Goal: Task Accomplishment & Management: Manage account settings

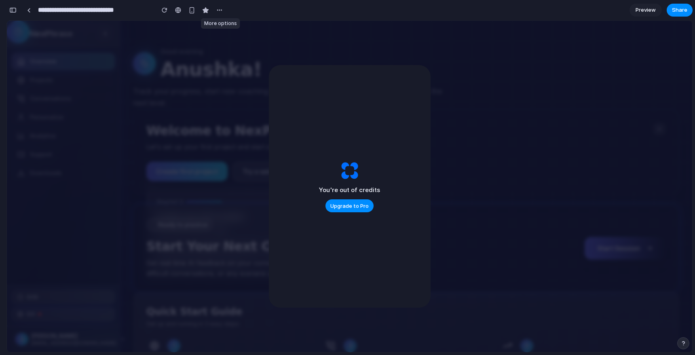
scroll to position [19, 0]
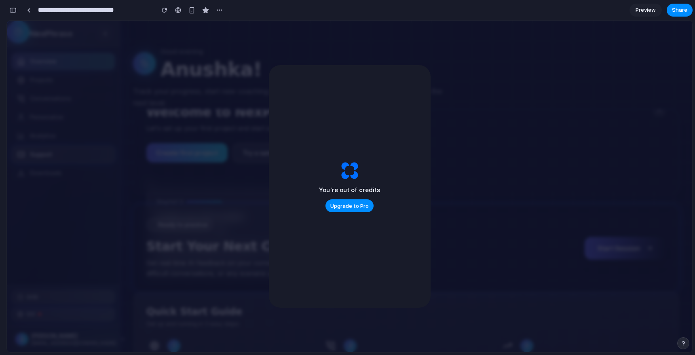
click at [55, 148] on link "Support" at bounding box center [63, 154] width 103 height 17
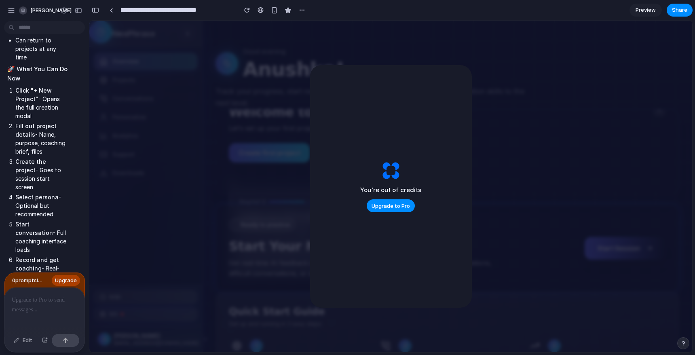
scroll to position [10965, 0]
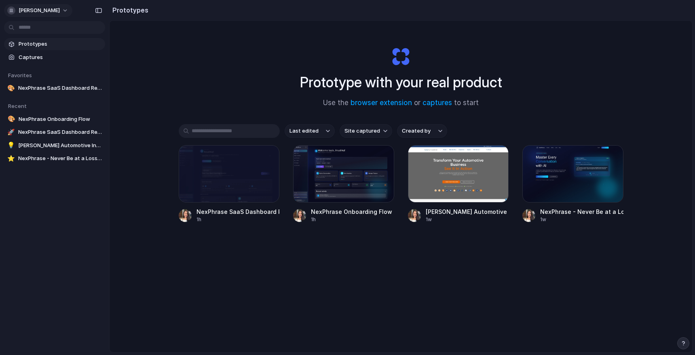
click at [58, 10] on span "[PERSON_NAME]" at bounding box center [39, 10] width 41 height 8
click at [25, 63] on span "Sign out" at bounding box center [29, 67] width 21 height 8
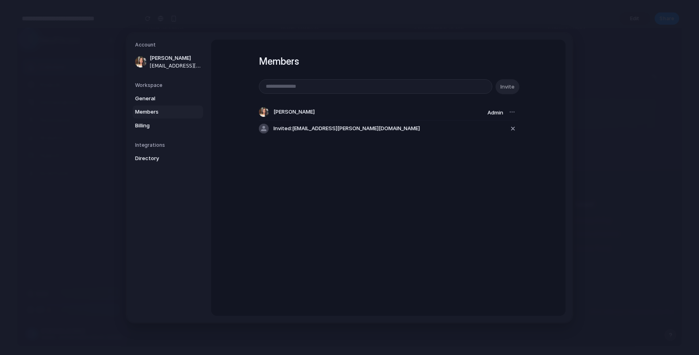
scroll to position [19, 0]
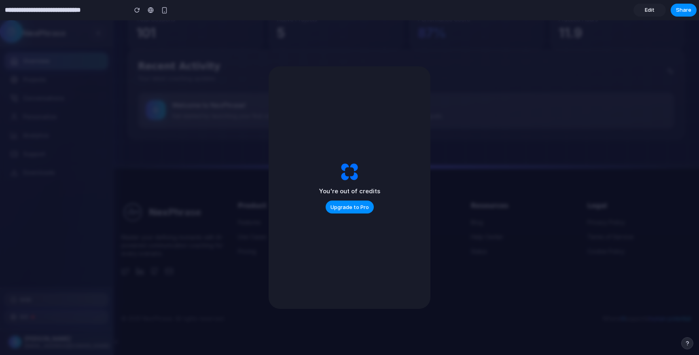
click at [222, 138] on div "Recent Activity Your latest coaching updates Welcome to NexPhrase! Get started …" at bounding box center [406, 94] width 556 height 89
click at [197, 121] on div "Welcome to NexPhrase! Get started by launching your first coaching session or c…" at bounding box center [406, 110] width 536 height 37
